Goal: Find specific page/section: Find specific page/section

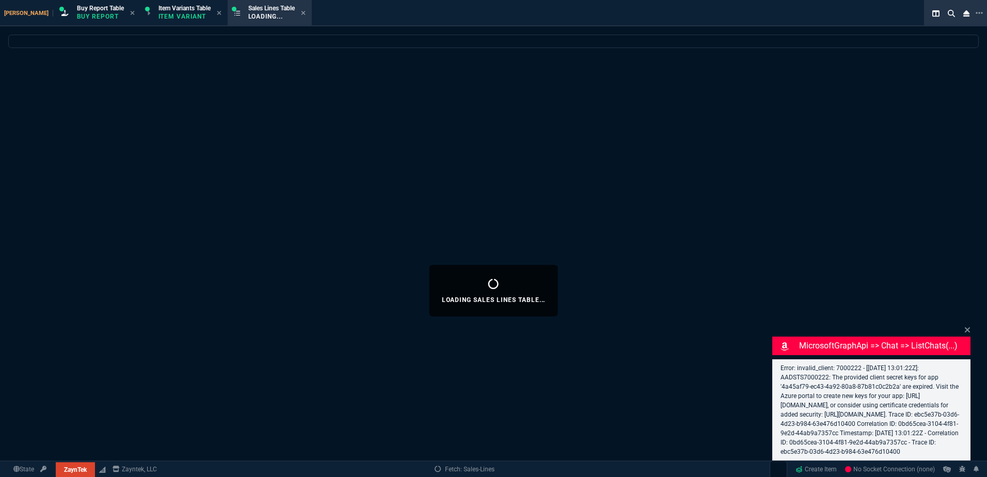
select select
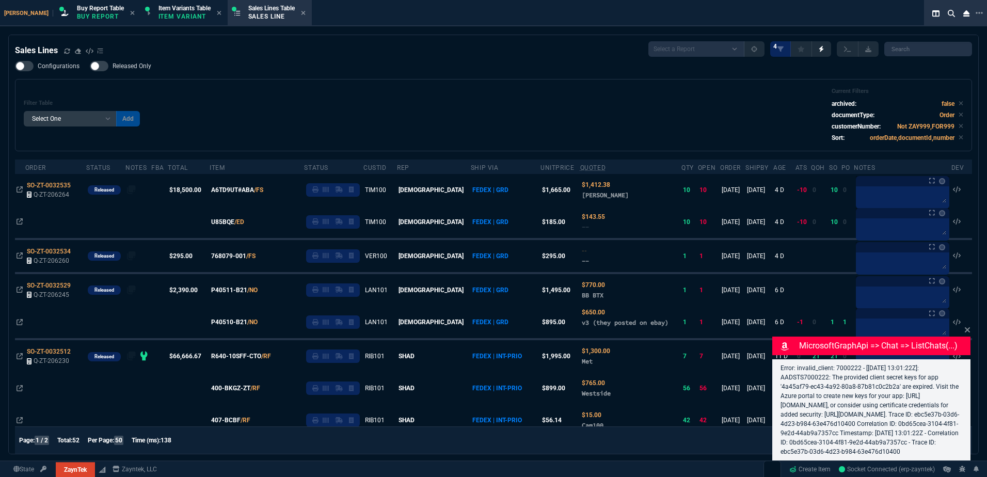
select select "1: BROV"
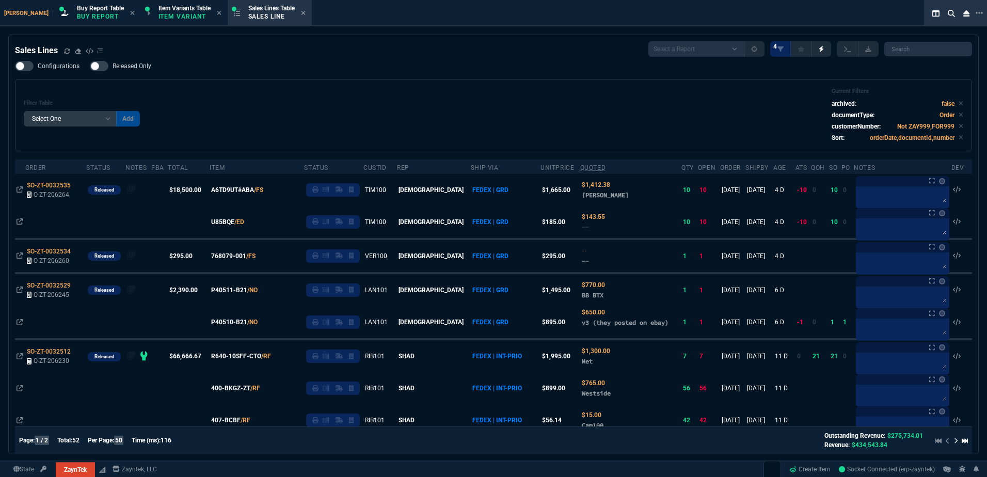
click at [393, 76] on div "Configurations Released Only Filter Table Select One Add Filter () Age () ATS (…" at bounding box center [493, 106] width 957 height 90
click at [66, 51] on icon at bounding box center [67, 51] width 6 height 6
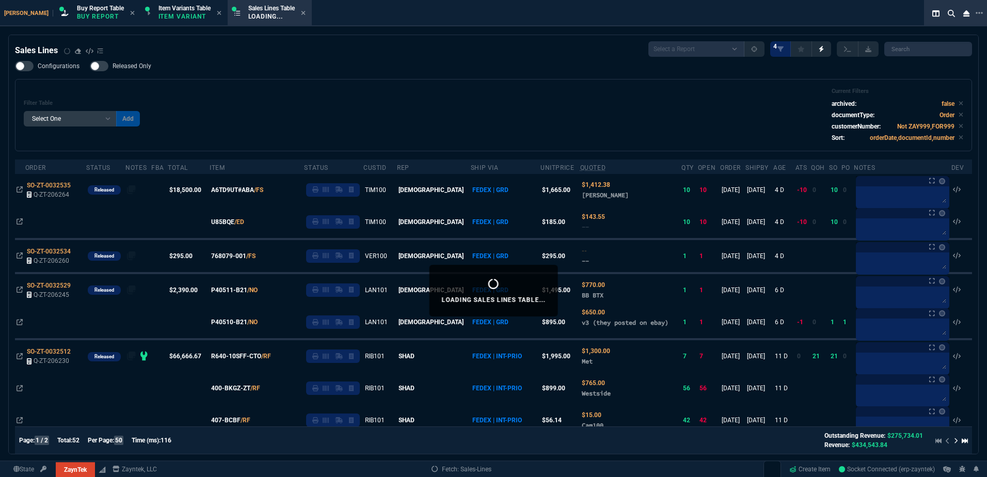
click at [472, 124] on div "Filter Table Select One Add Filter () Age () ATS () Cond (itemVariantCode) Cust…" at bounding box center [494, 115] width 940 height 55
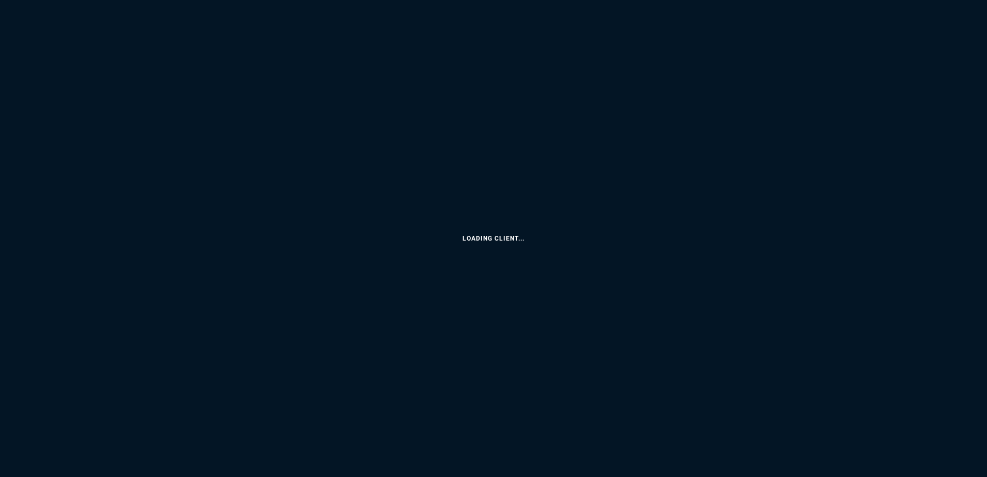
select select
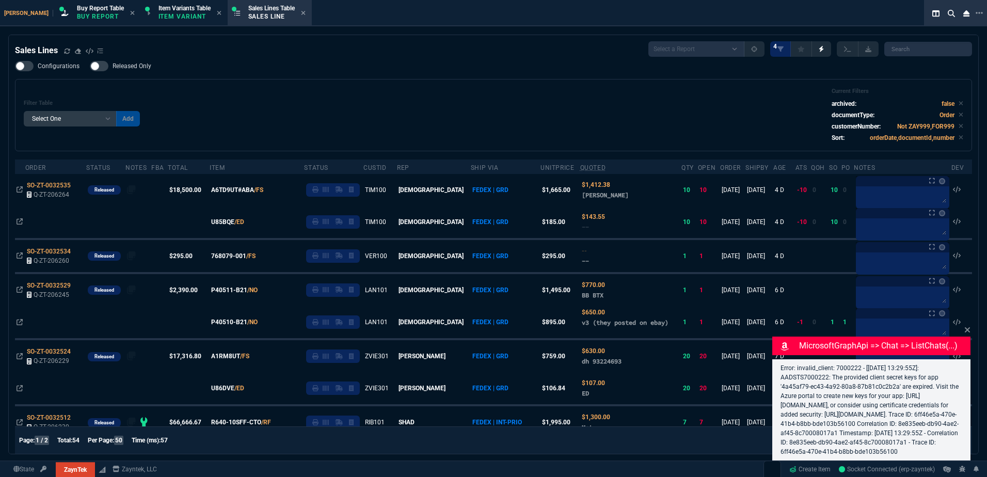
select select "1: BROV"
